Goal: Navigation & Orientation: Find specific page/section

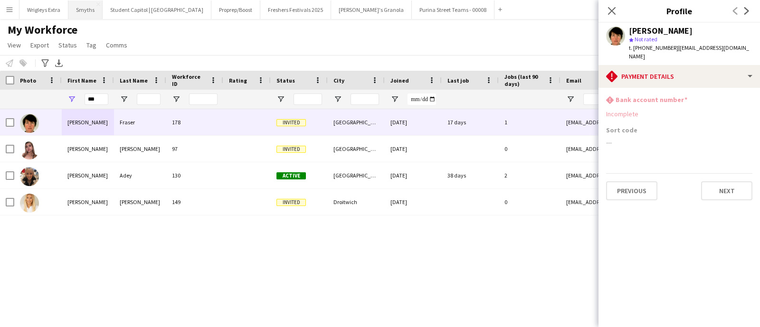
click at [91, 13] on button "Smyths Close" at bounding box center [85, 9] width 34 height 19
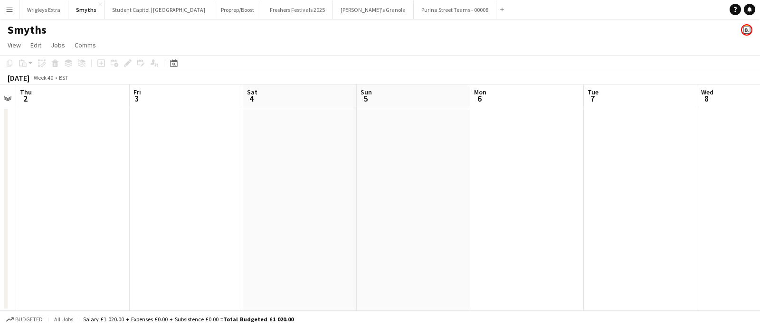
drag, startPoint x: 580, startPoint y: 191, endPoint x: 151, endPoint y: 173, distance: 429.6
click at [151, 173] on app-calendar-viewport "Mon 29 Tue 30 Wed 1 Thu 2 Fri 3 Sat 4 Sun 5 Mon 6 Tue 7 Wed 8 Thu 9 Fri 10" at bounding box center [380, 198] width 760 height 227
drag, startPoint x: 285, startPoint y: 167, endPoint x: 311, endPoint y: 164, distance: 26.3
click at [133, 167] on app-calendar-viewport "Tue 30 Wed 1 Thu 2 Fri 3 Sat 4 Sun 5 Mon 6 Tue 7 Wed 8 Thu 9 Fri 10 Sat 11" at bounding box center [380, 198] width 760 height 227
drag, startPoint x: 285, startPoint y: 167, endPoint x: 185, endPoint y: 171, distance: 100.4
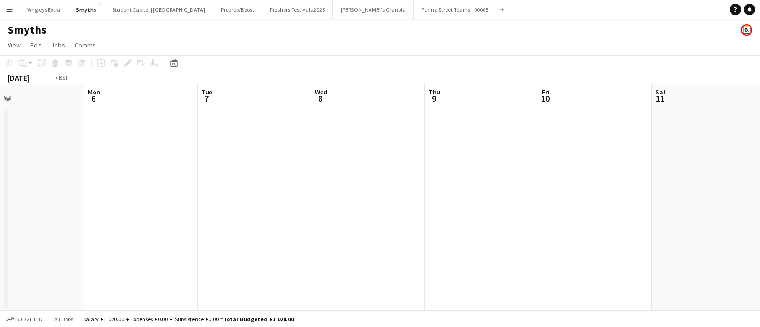
click at [141, 172] on app-calendar-viewport "Thu 2 Fri 3 Sat 4 Sun 5 Mon 6 Tue 7 Wed 8 Thu 9 Fri 10 Sat 11 Sun 12 Mon 13" at bounding box center [380, 198] width 760 height 227
drag, startPoint x: 280, startPoint y: 158, endPoint x: 169, endPoint y: 158, distance: 111.2
click at [73, 158] on app-calendar-viewport "Thu 9 Fri 10 Sat 11 Sun 12 Mon 13 Tue 14 Wed 15 Thu 16 Fri 17 Sat 18 Sun 19 Mon…" at bounding box center [380, 198] width 760 height 227
drag, startPoint x: 481, startPoint y: 155, endPoint x: 82, endPoint y: 136, distance: 399.2
click at [82, 136] on app-calendar-viewport "Thu 9 Fri 10 Sat 11 Sun 12 Mon 13 Tue 14 Wed 15 Thu 16 Fri 17 Sat 18 Sun 19 Mon…" at bounding box center [380, 198] width 760 height 227
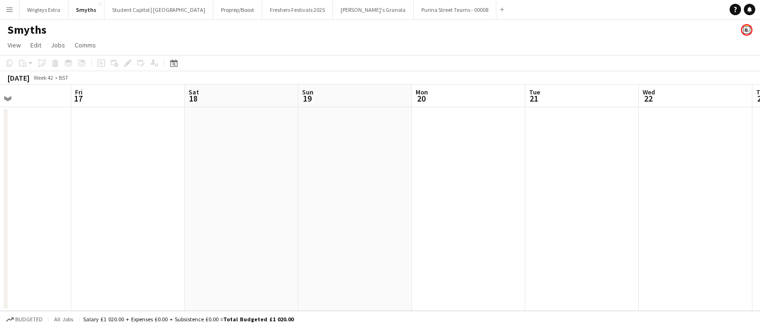
click at [151, 122] on app-calendar-viewport "Mon 13 Tue 14 Wed 15 Thu 16 Fri 17 Sat 18 Sun 19 Mon 20 Tue 21 Wed 22 Thu 23 Fr…" at bounding box center [380, 198] width 760 height 227
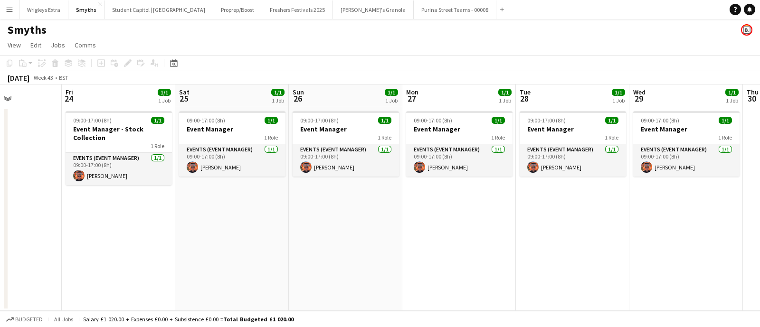
scroll to position [0, 317]
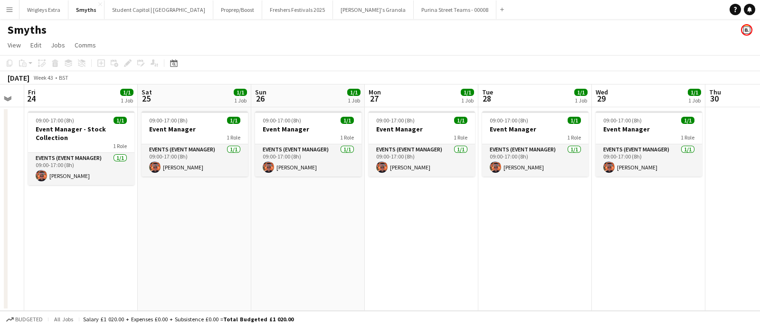
drag, startPoint x: 423, startPoint y: 134, endPoint x: 84, endPoint y: 162, distance: 340.0
click at [84, 162] on app-calendar-viewport "Tue 21 Wed 22 Thu 23 Fri 24 1/1 1 Job Sat 25 1/1 1 Job Sun 26 1/1 1 Job Mon 27 …" at bounding box center [380, 198] width 760 height 227
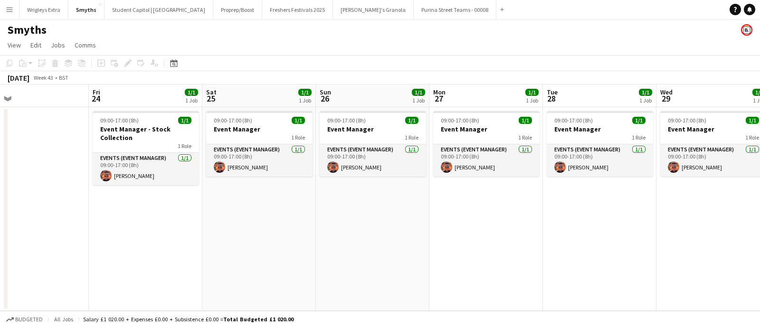
scroll to position [0, 277]
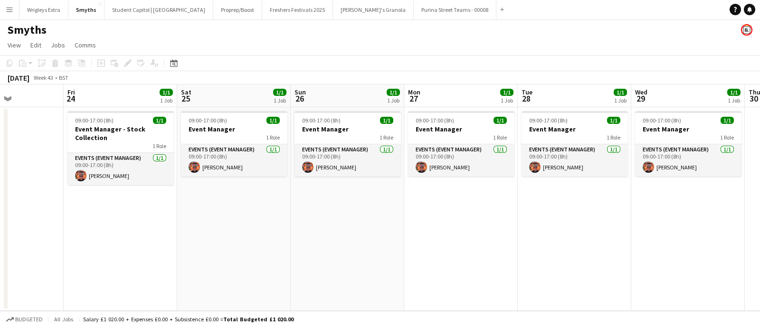
drag, startPoint x: 52, startPoint y: 240, endPoint x: 91, endPoint y: 247, distance: 40.0
click at [91, 247] on app-calendar-viewport "Tue 21 Wed 22 Thu 23 Fri 24 1/1 1 Job Sat 25 1/1 1 Job Sun 26 1/1 1 Job Mon 27 …" at bounding box center [380, 198] width 760 height 227
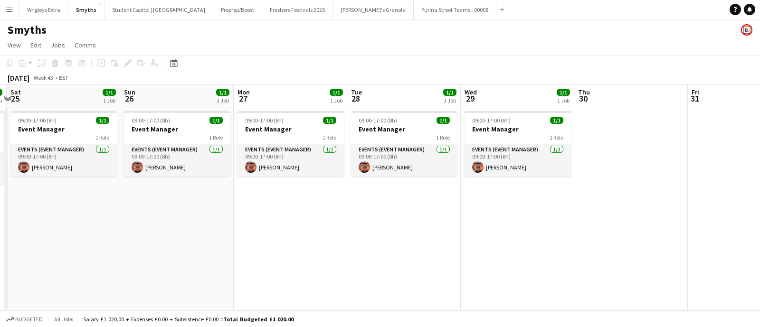
scroll to position [0, 301]
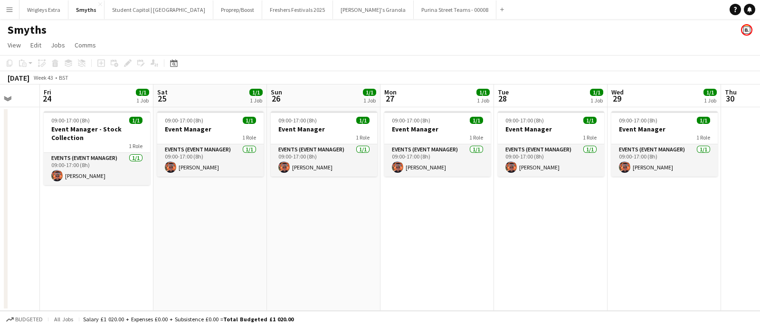
drag, startPoint x: 290, startPoint y: 259, endPoint x: 402, endPoint y: 259, distance: 111.7
click at [402, 259] on app-calendar-viewport "Tue 21 Wed 22 Thu 23 Fri 24 1/1 1 Job Sat 25 1/1 1 Job Sun 26 1/1 1 Job Mon 27 …" at bounding box center [380, 198] width 760 height 227
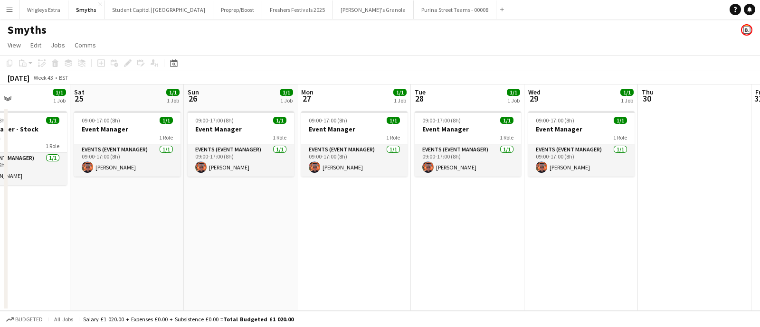
scroll to position [0, 223]
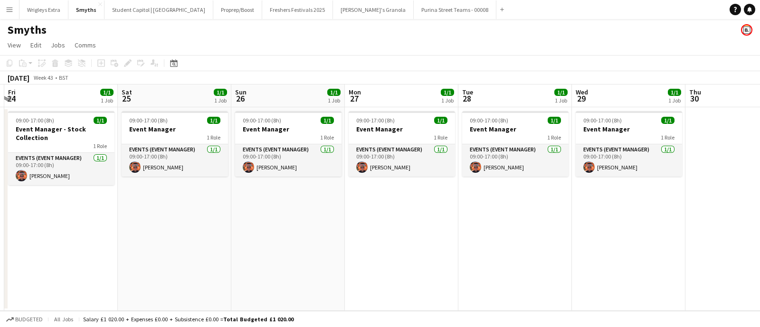
drag, startPoint x: 530, startPoint y: 226, endPoint x: 494, endPoint y: 224, distance: 36.2
click at [494, 224] on app-calendar-viewport "Wed 22 Thu 23 Fri 24 1/1 1 Job Sat 25 1/1 1 Job Sun 26 1/1 1 Job Mon 27 1/1 1 J…" at bounding box center [380, 198] width 760 height 227
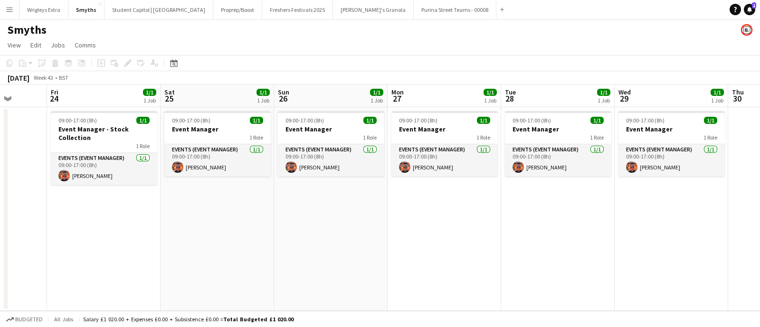
scroll to position [0, 295]
drag, startPoint x: 568, startPoint y: 307, endPoint x: 610, endPoint y: 296, distance: 43.2
click at [610, 296] on app-calendar-viewport "Tue 21 Wed 22 Thu 23 Fri 24 1/1 1 Job Sat 25 1/1 1 Job Sun 26 1/1 1 Job Mon 27 …" at bounding box center [380, 198] width 760 height 227
